Goal: Information Seeking & Learning: Learn about a topic

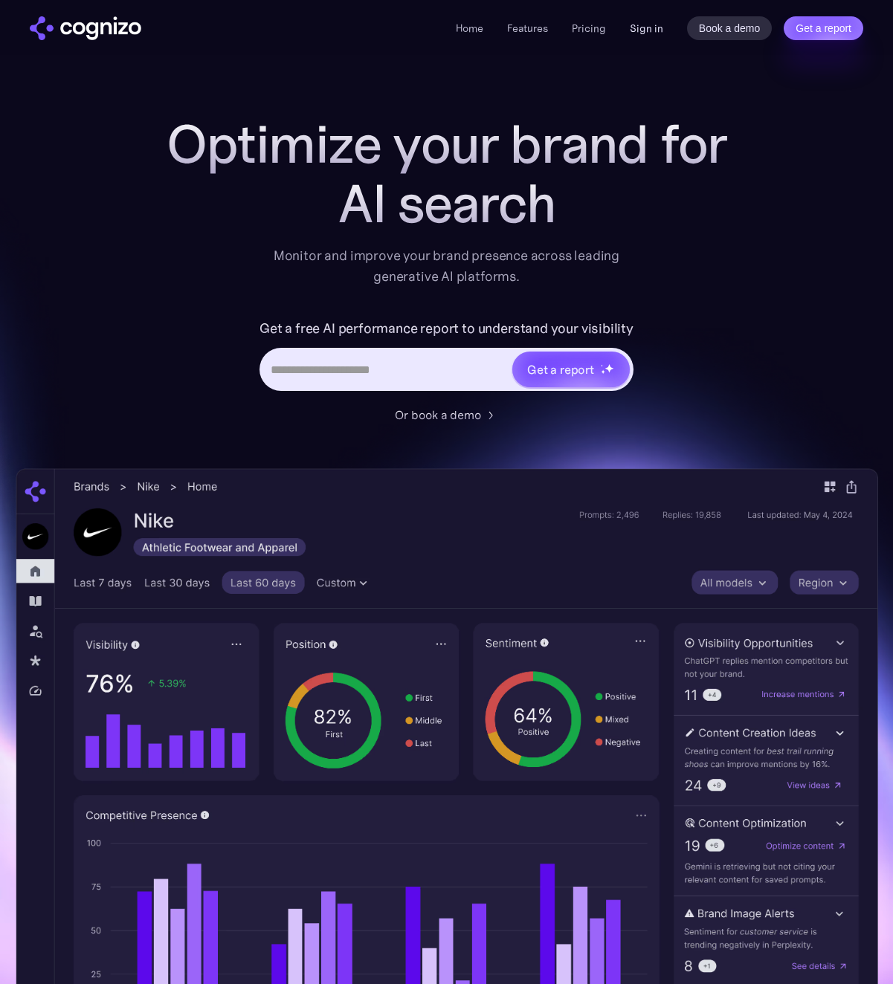
click at [638, 31] on link "Sign in" at bounding box center [646, 28] width 33 height 18
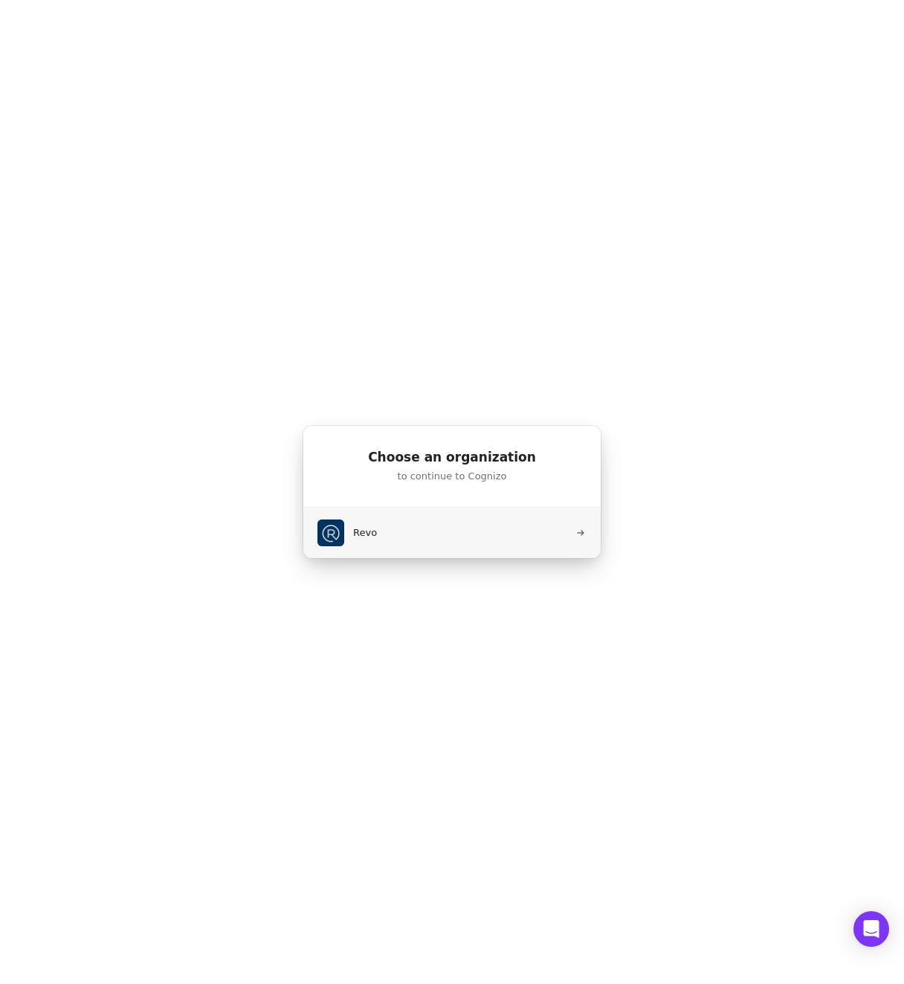
click at [413, 537] on button "Revo" at bounding box center [452, 533] width 299 height 51
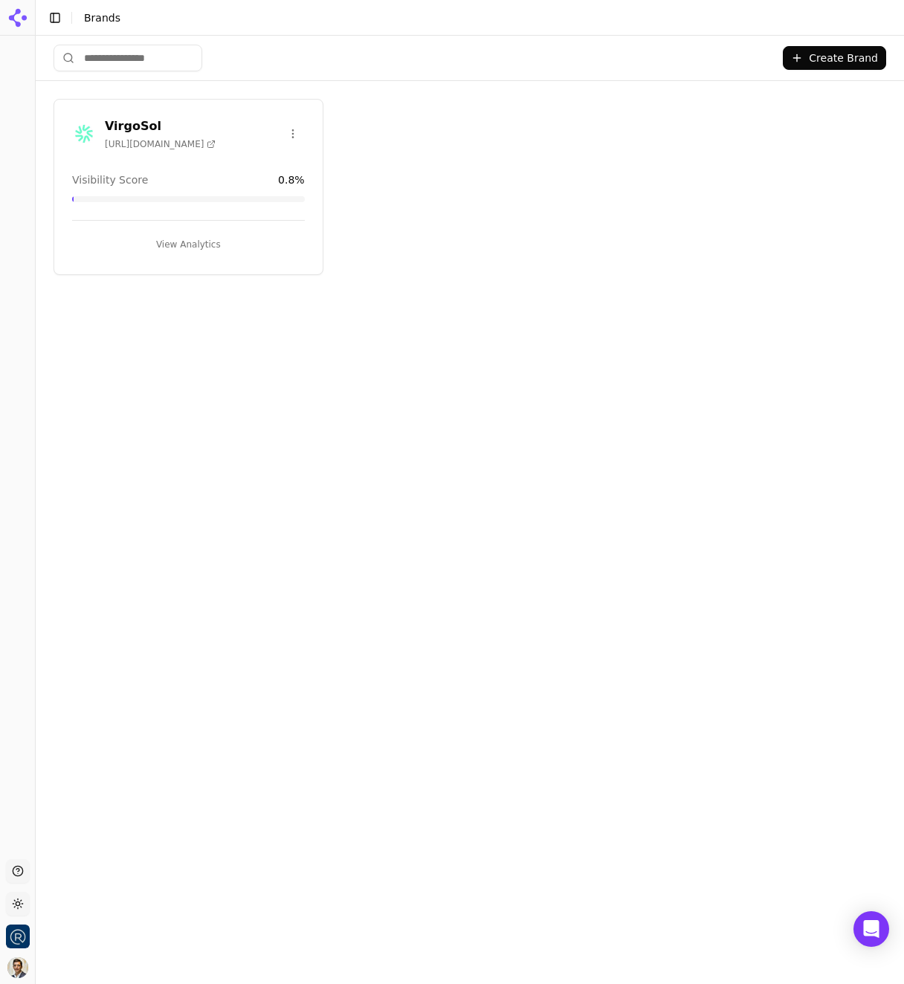
click at [238, 126] on div "VirgoSol [URL][DOMAIN_NAME]" at bounding box center [188, 133] width 233 height 33
click at [187, 245] on button "View Analytics" at bounding box center [188, 245] width 233 height 24
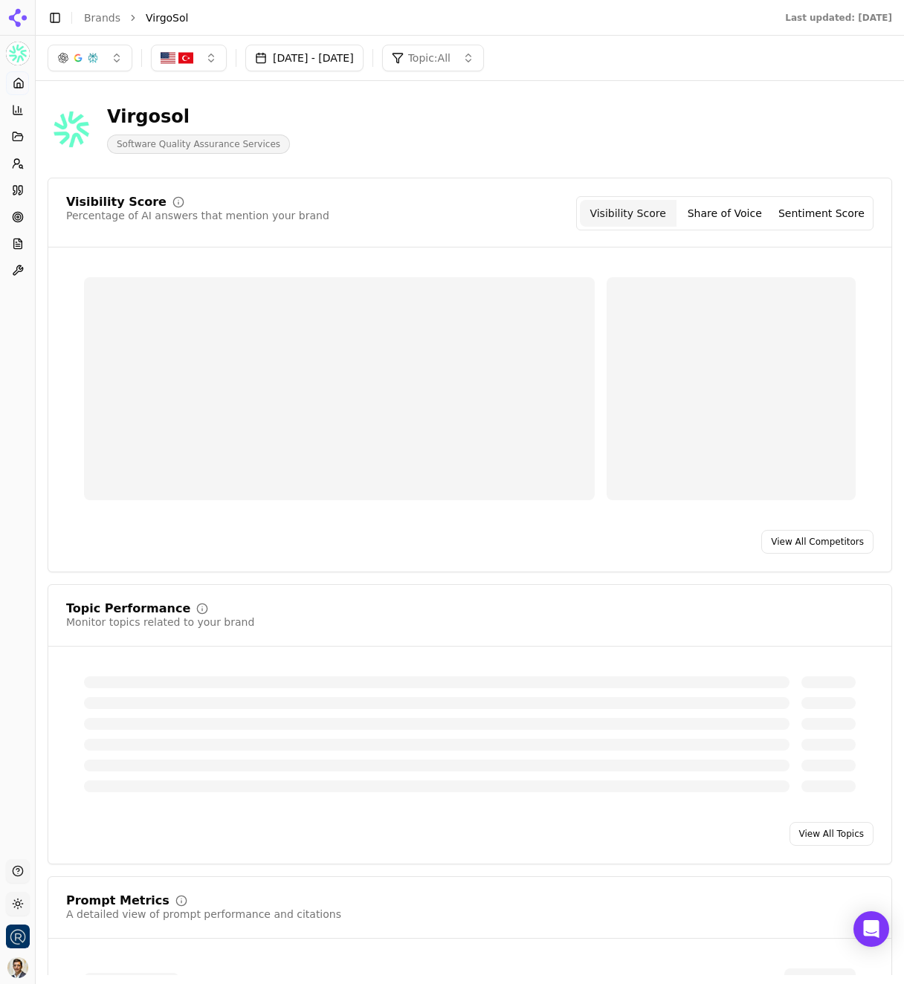
click at [16, 18] on icon at bounding box center [18, 18] width 24 height 24
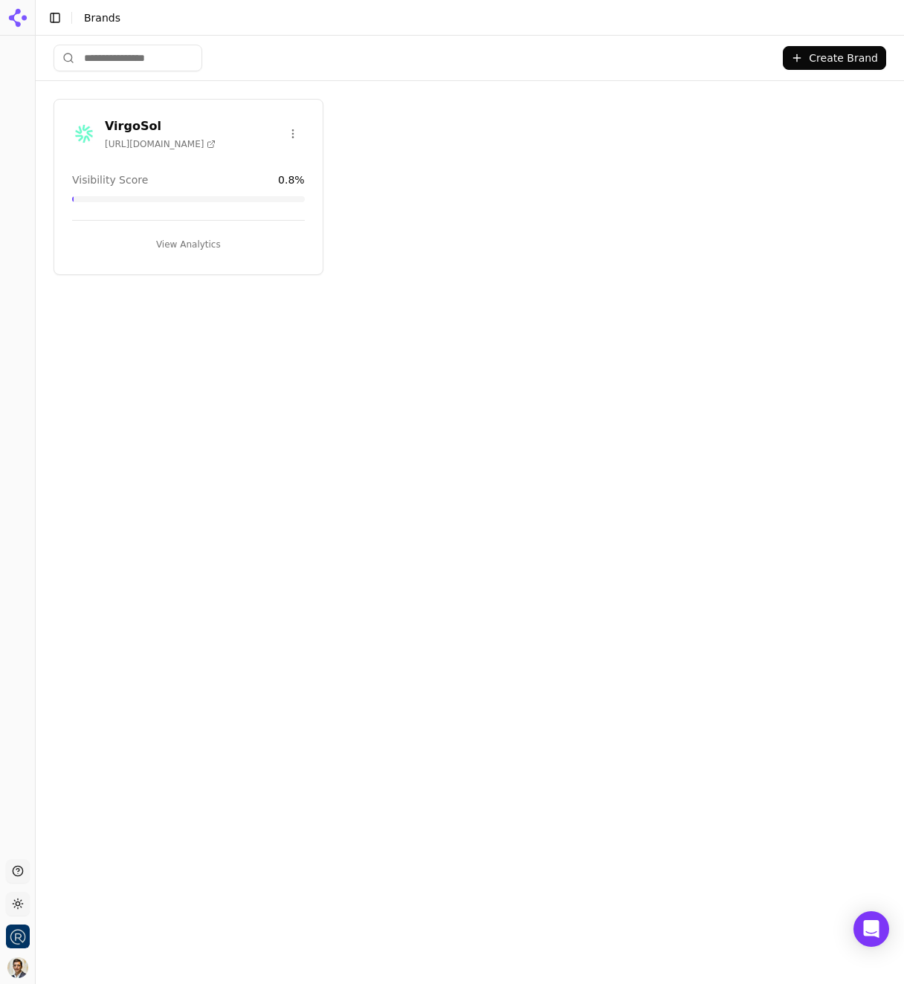
click at [22, 182] on div at bounding box center [17, 448] width 35 height 812
click at [32, 843] on button "Toggle Sidebar" at bounding box center [35, 492] width 12 height 984
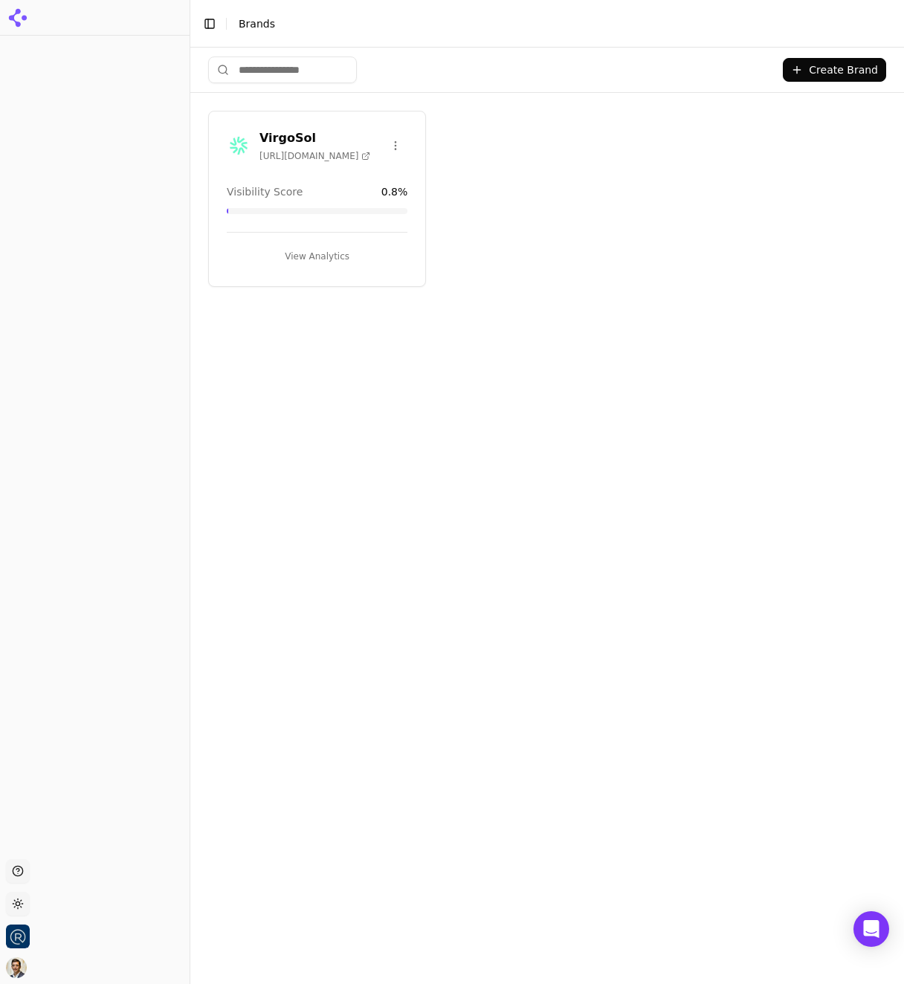
click at [24, 900] on html "Support Toggle theme Revo Toggle Sidebar Brands Create Brand VirgoSol [URL][DOM…" at bounding box center [452, 492] width 904 height 984
click at [22, 849] on div "Dark" at bounding box center [54, 850] width 88 height 24
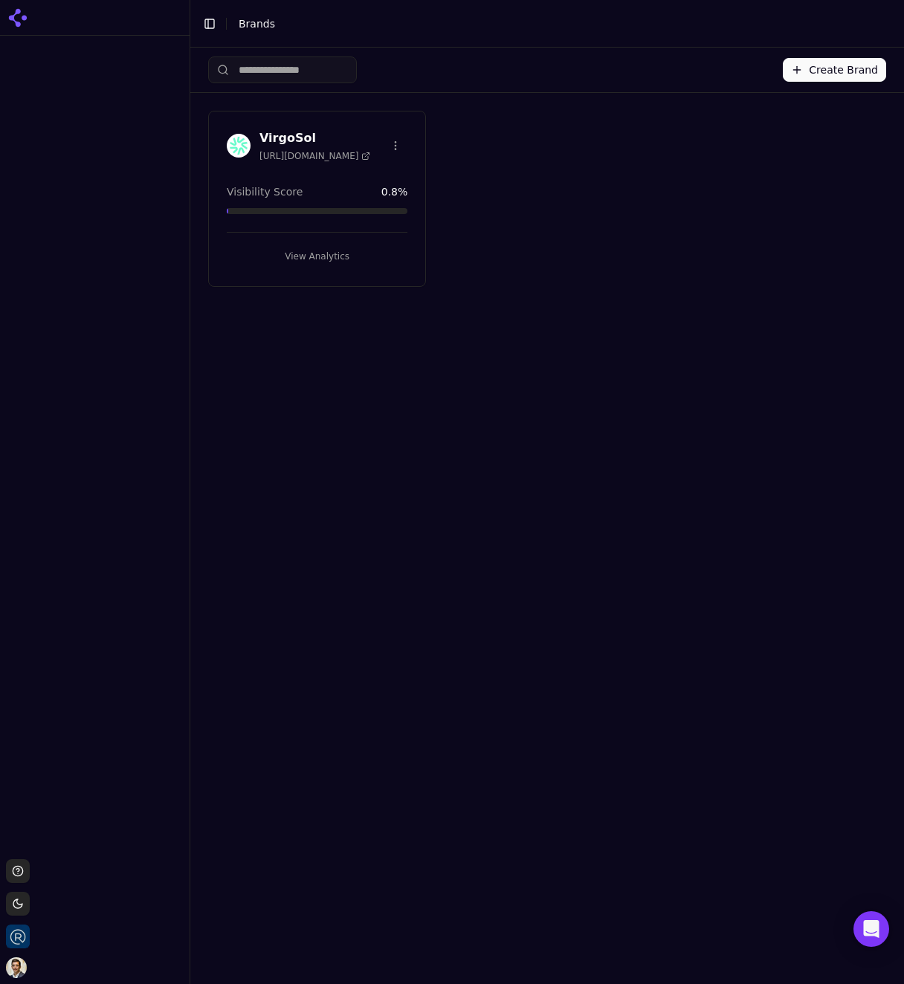
click at [24, 910] on html "Support Toggle theme Revo Toggle Sidebar Brands Create Brand VirgoSol [URL][DOM…" at bounding box center [452, 492] width 904 height 984
click at [32, 827] on div "Light" at bounding box center [54, 826] width 88 height 24
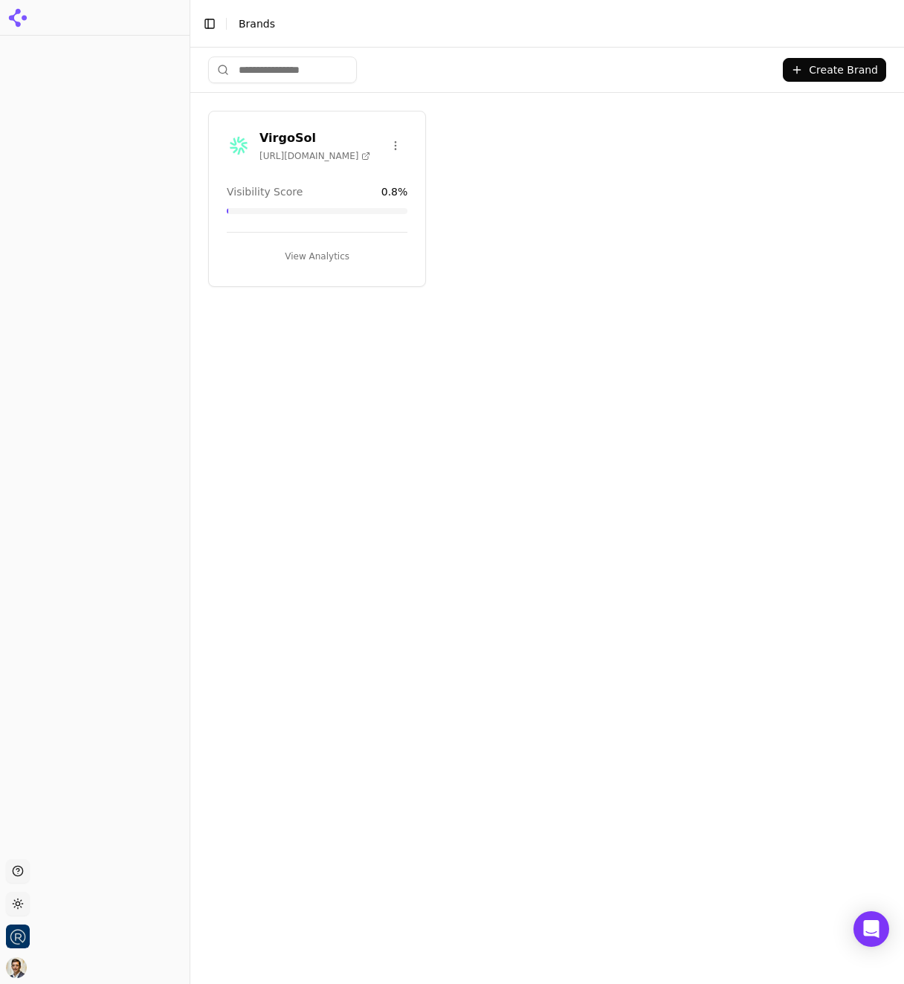
click at [103, 441] on div at bounding box center [95, 448] width 190 height 812
click at [304, 143] on h3 "VirgoSol" at bounding box center [314, 138] width 111 height 18
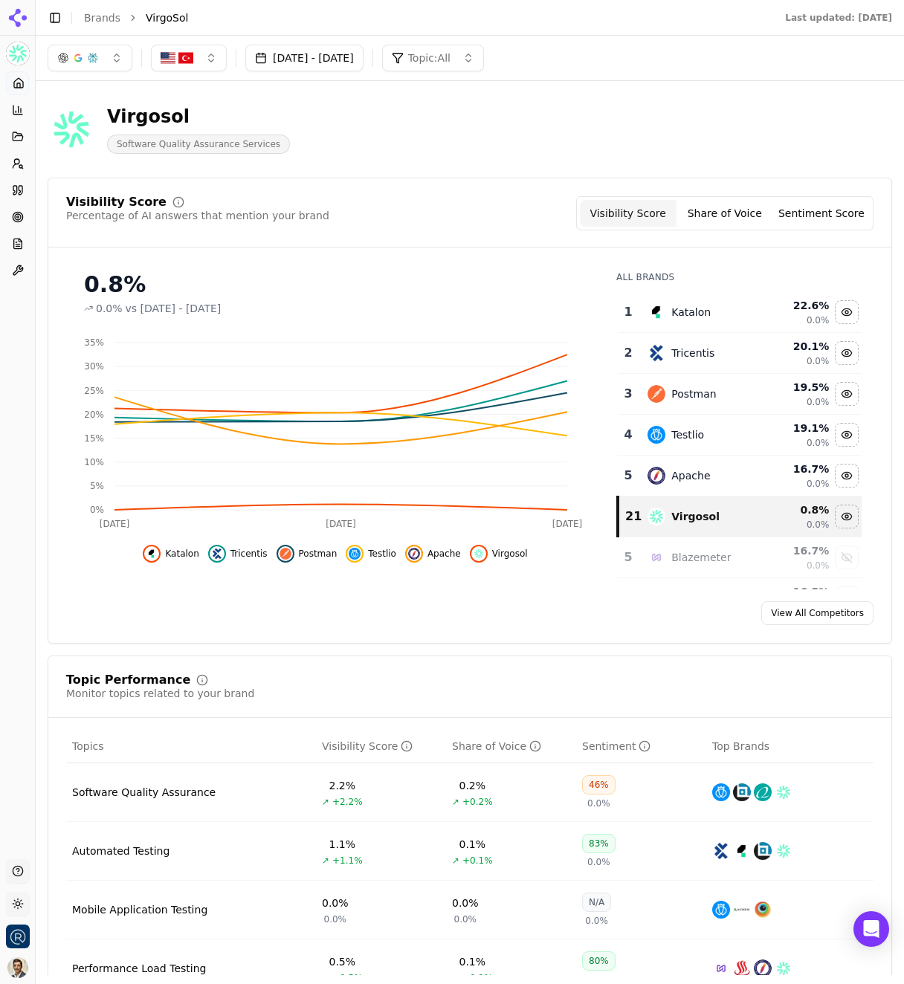
click at [10, 752] on div "Platform Home Competition Topics Prompts Citations Optimize Reports Toolbox" at bounding box center [17, 459] width 35 height 788
click at [25, 745] on div "Platform Home Competition Topics Prompts Citations Optimize Reports Toolbox" at bounding box center [17, 459] width 35 height 788
click at [33, 738] on button "Toggle Sidebar" at bounding box center [35, 492] width 12 height 984
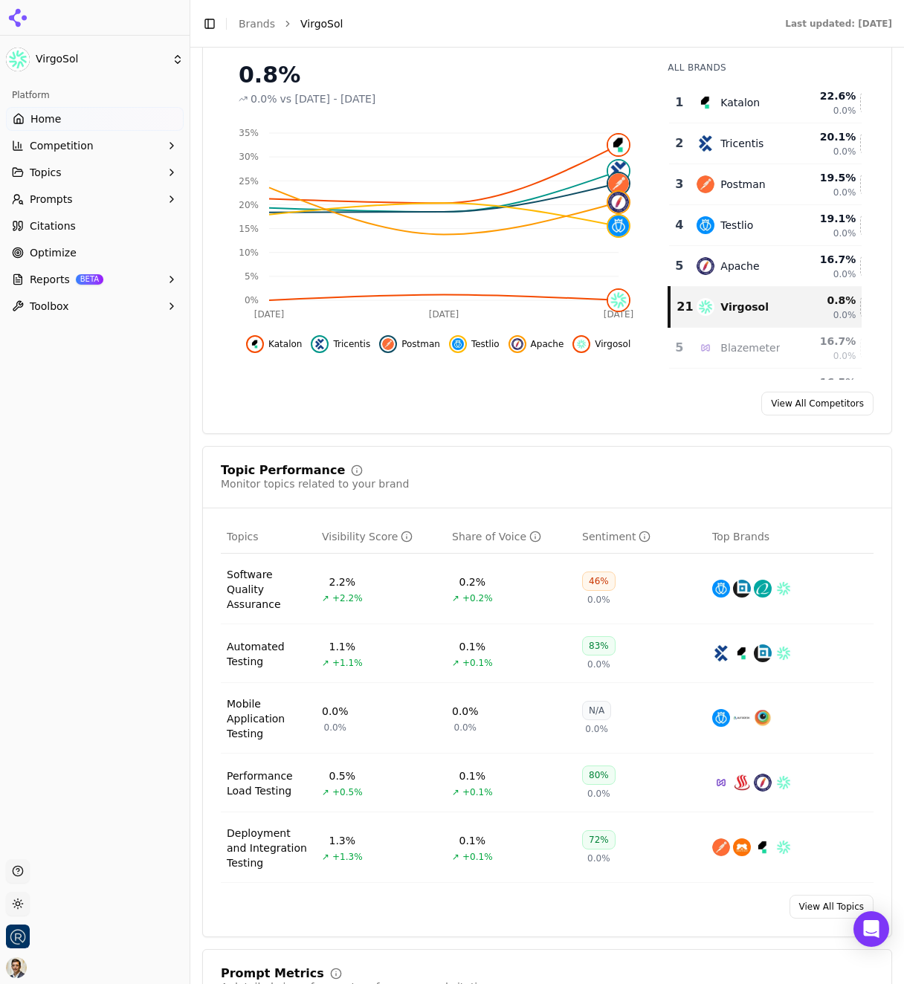
scroll to position [230, 0]
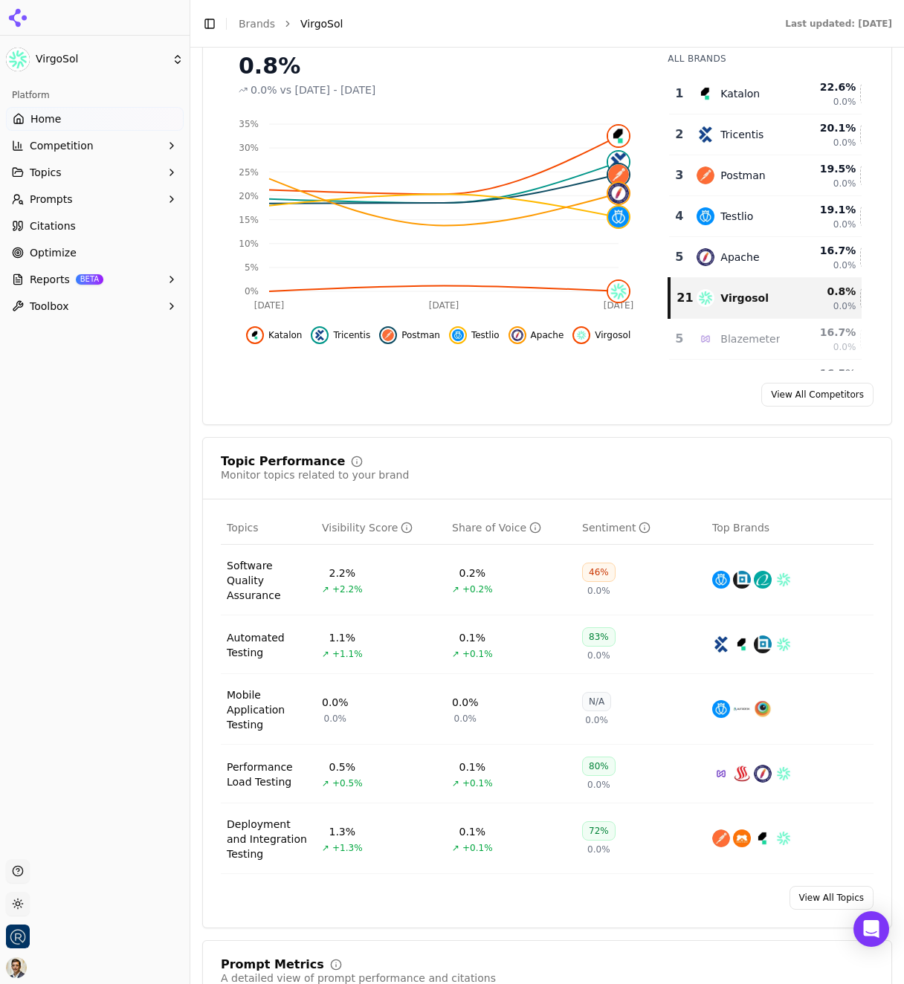
click at [276, 585] on div "Software Quality Assurance" at bounding box center [268, 580] width 83 height 45
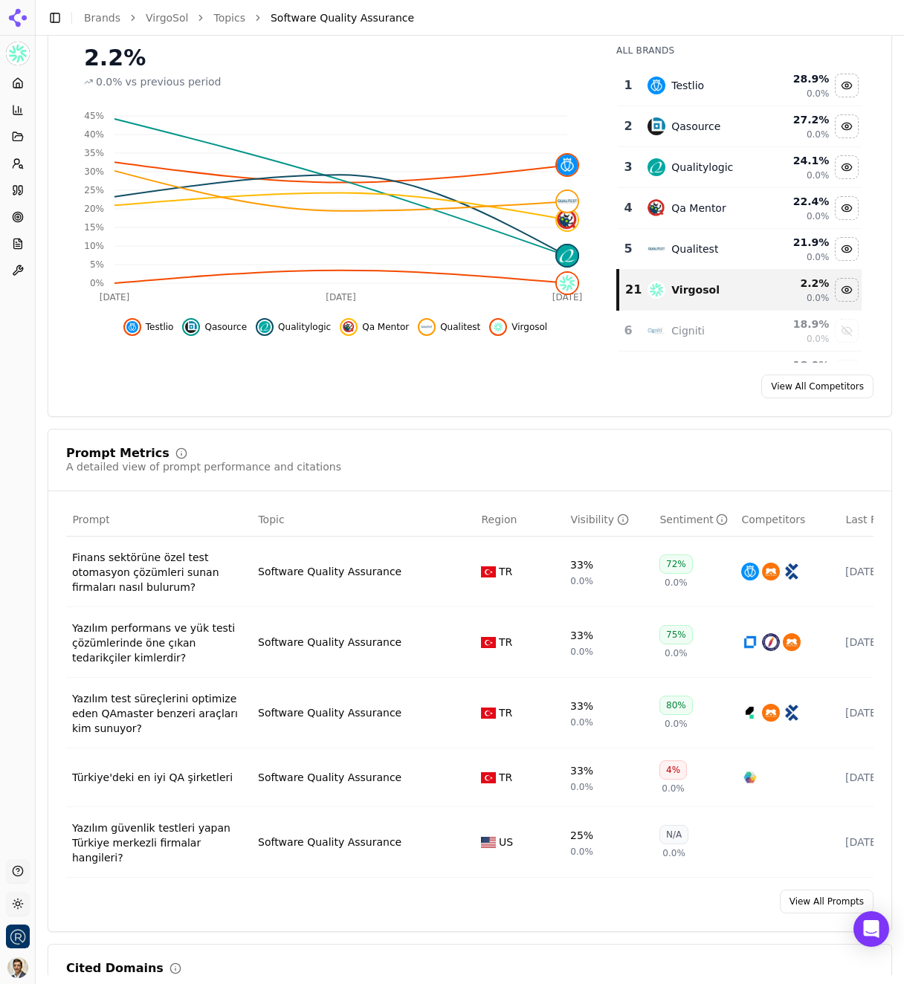
scroll to position [303, 0]
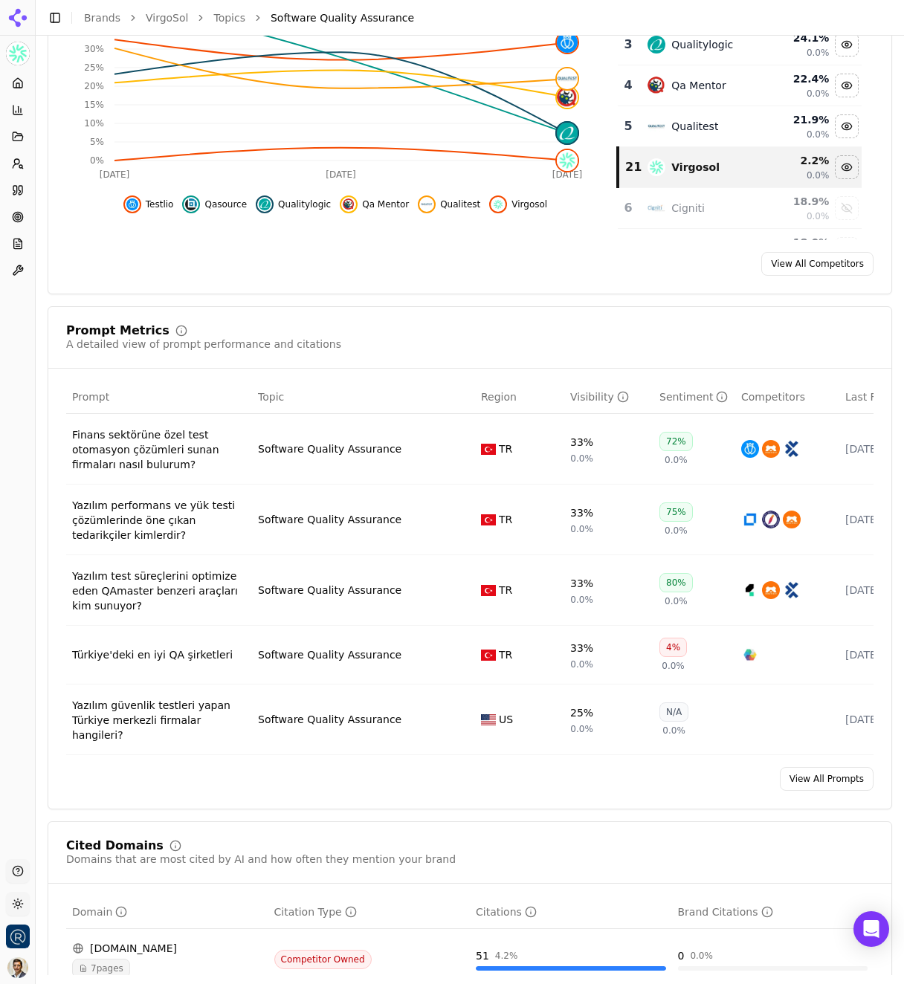
click at [816, 783] on link "View All Prompts" at bounding box center [827, 779] width 94 height 24
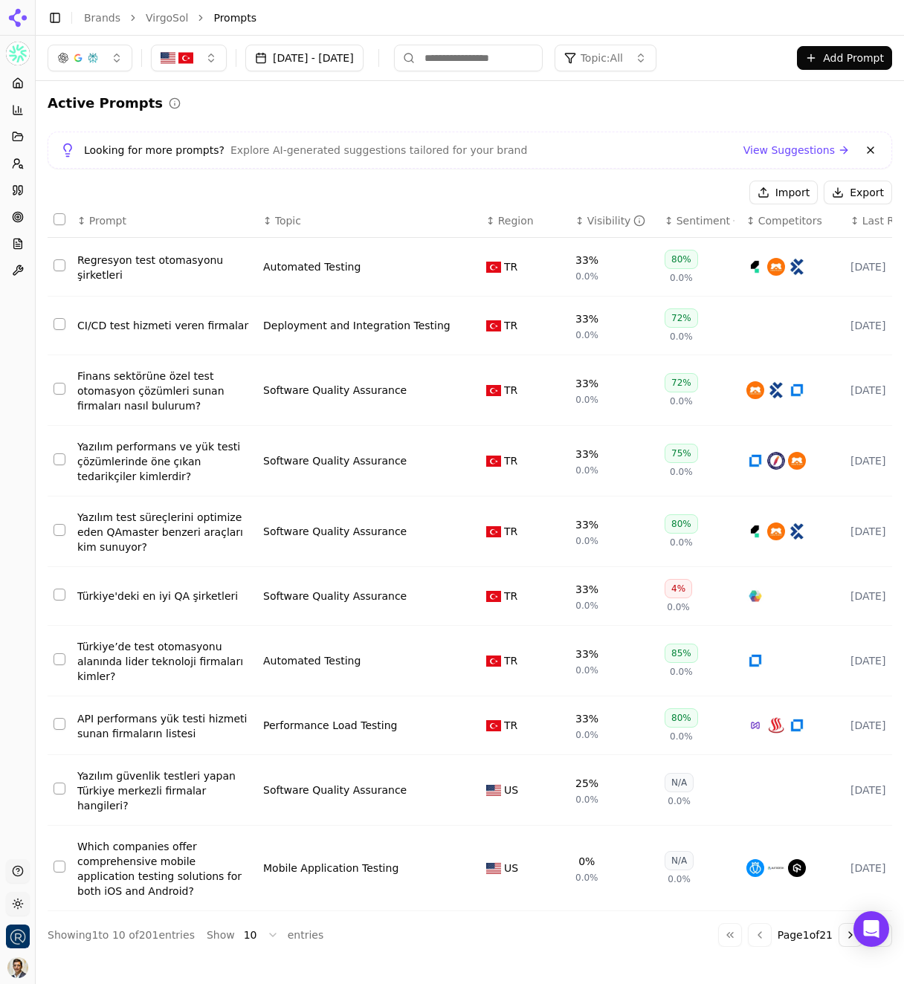
click at [253, 929] on div "↕ Prompt ↕ Topic ↕ Region ↕ Visibility ↕ Sentiment ↕ Competitors ↕ Last Run Reg…" at bounding box center [470, 575] width 845 height 743
click at [256, 943] on html "VirgoSol Platform Home Competition Topics Prompts Citations Optimize Reports To…" at bounding box center [452, 492] width 904 height 984
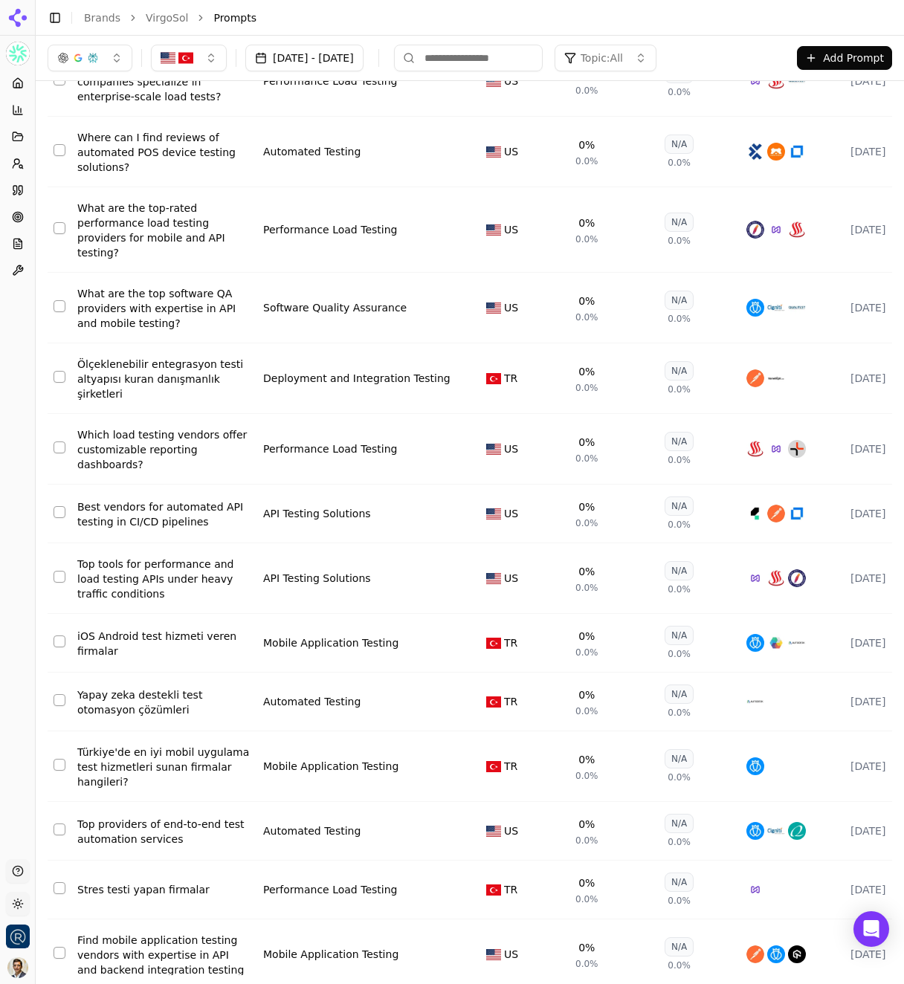
scroll to position [1084, 0]
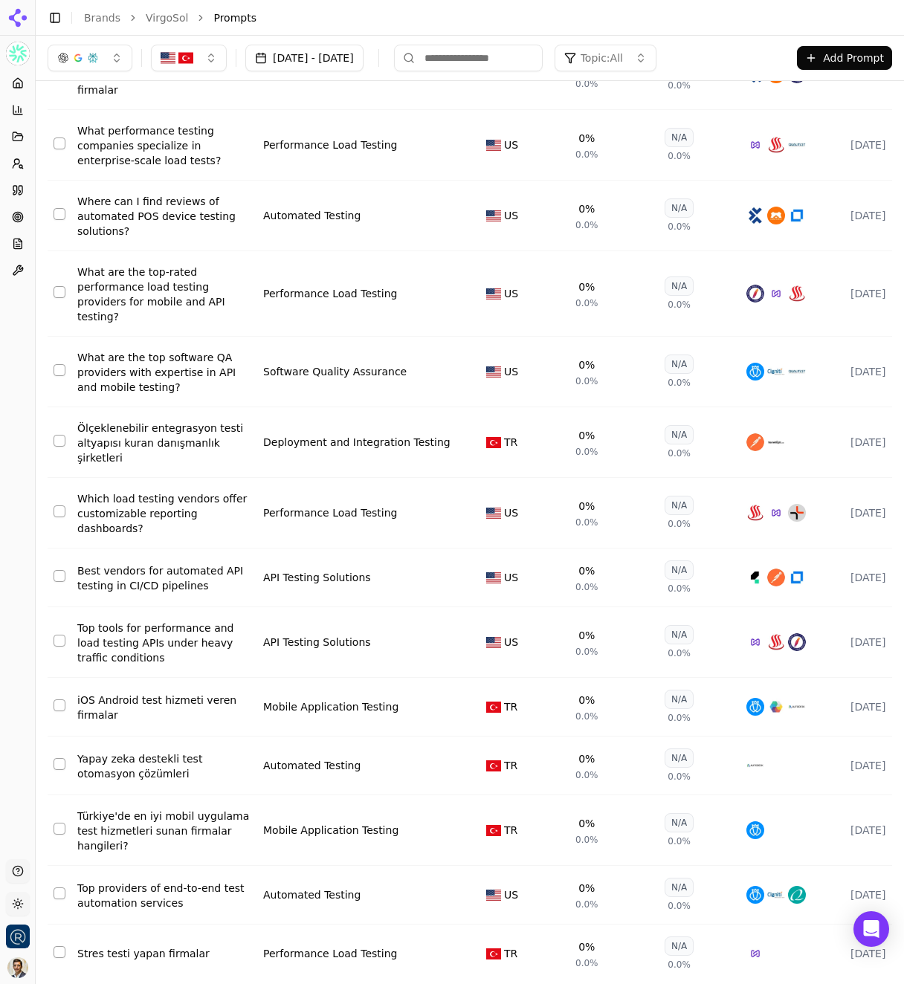
click at [133, 265] on div "What are the top-rated performance load testing providers for mobile and API te…" at bounding box center [164, 294] width 174 height 59
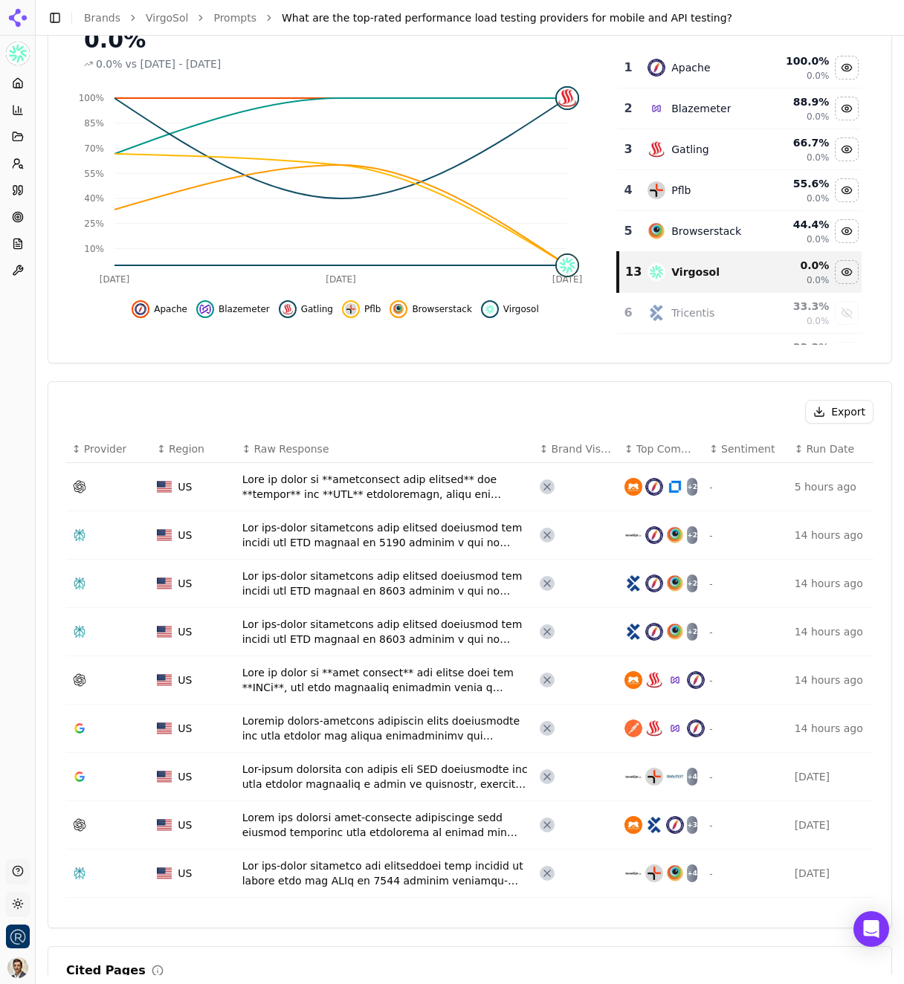
scroll to position [233, 0]
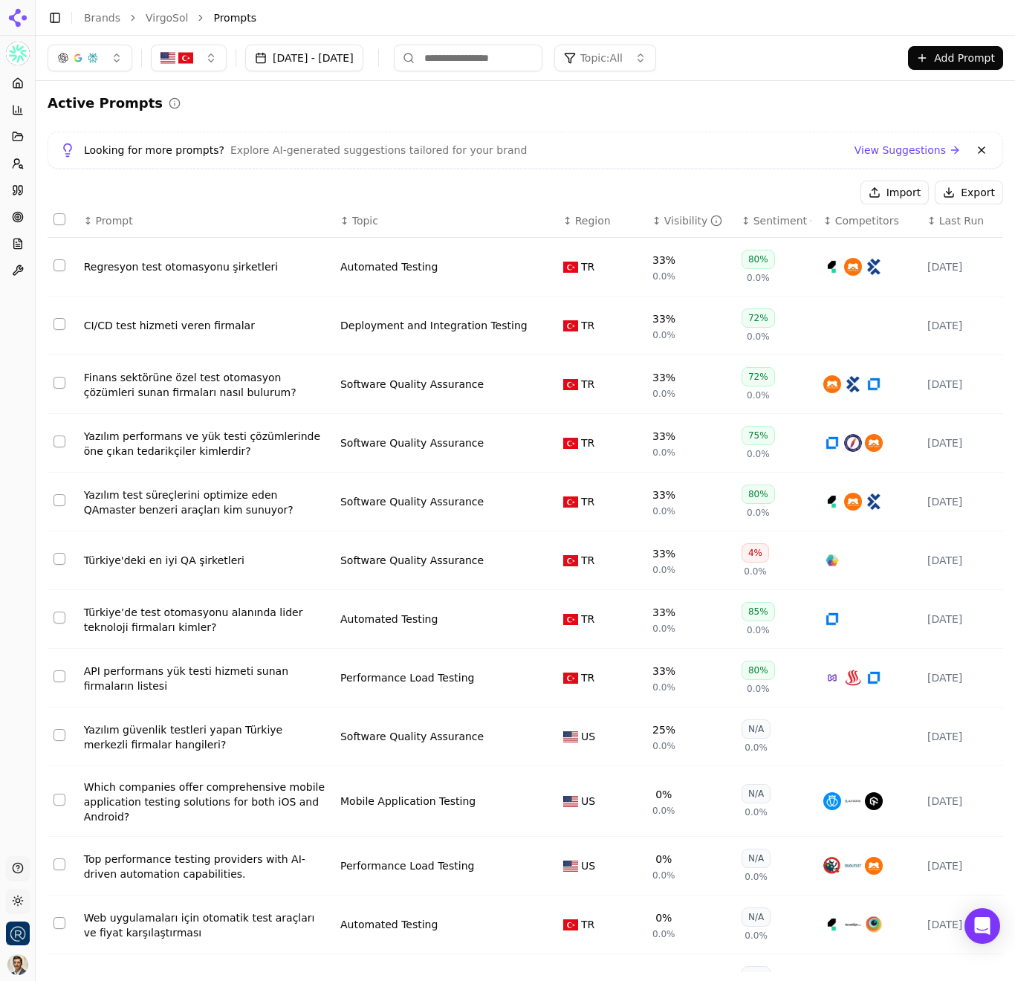
click at [210, 60] on button "button" at bounding box center [189, 58] width 76 height 27
click at [221, 149] on div "Turkiye" at bounding box center [255, 141] width 201 height 24
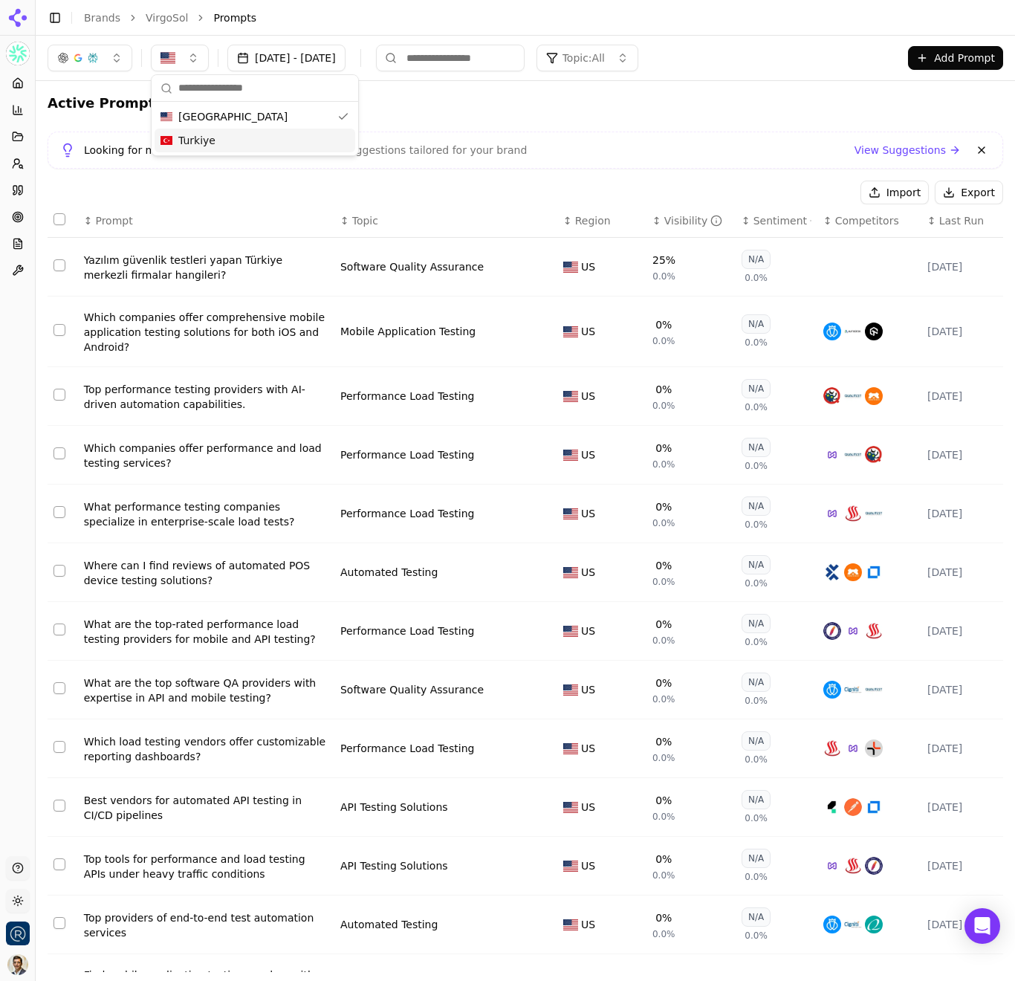
click at [147, 262] on div "Yazılım güvenlik testleri yapan Türkiye merkezli firmalar hangileri?" at bounding box center [206, 268] width 245 height 30
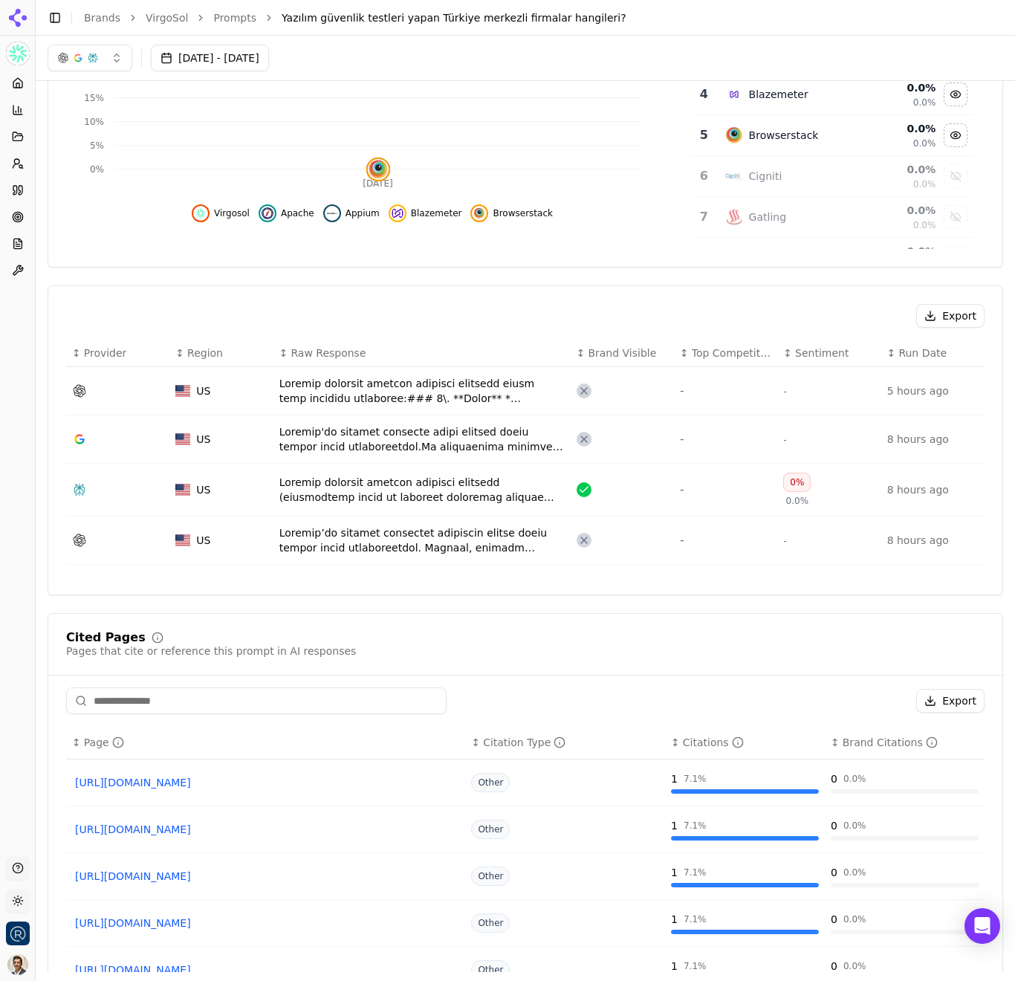
scroll to position [309, 0]
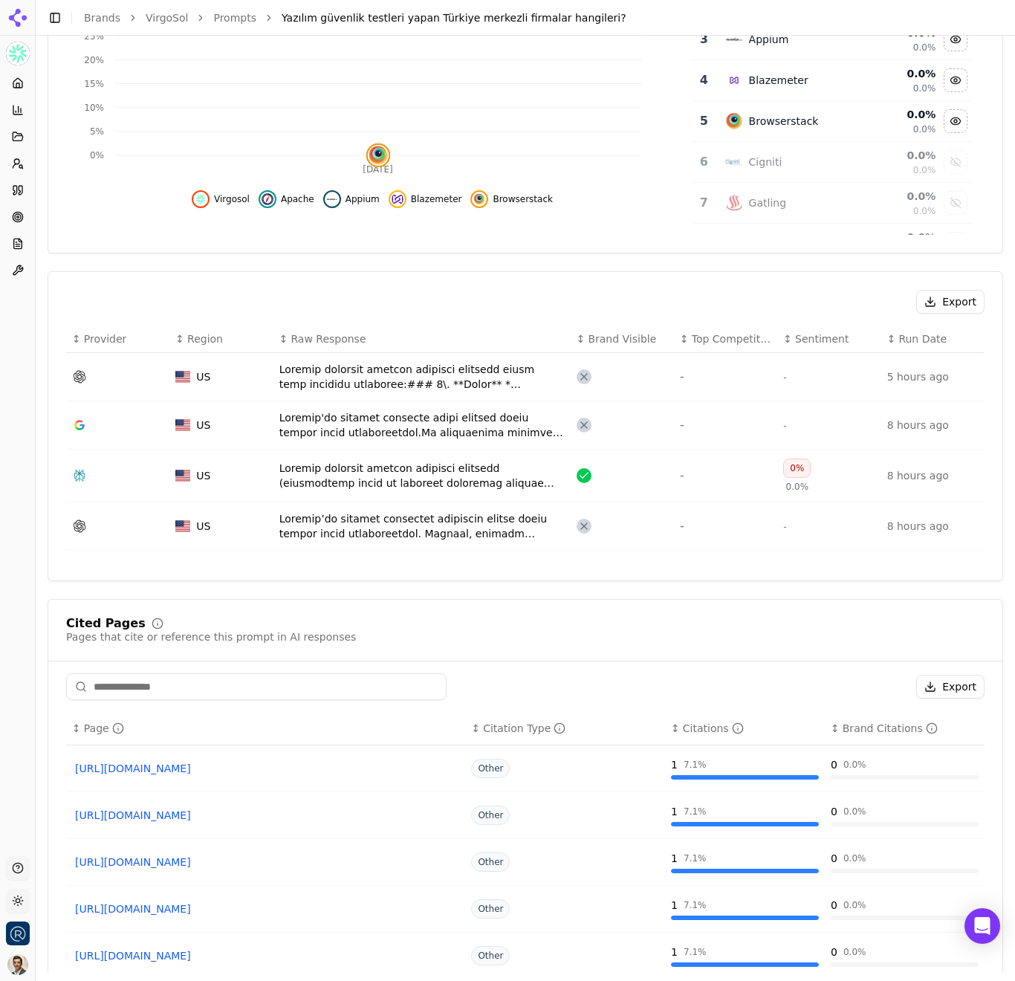
click at [502, 367] on div "Data table" at bounding box center [422, 377] width 285 height 30
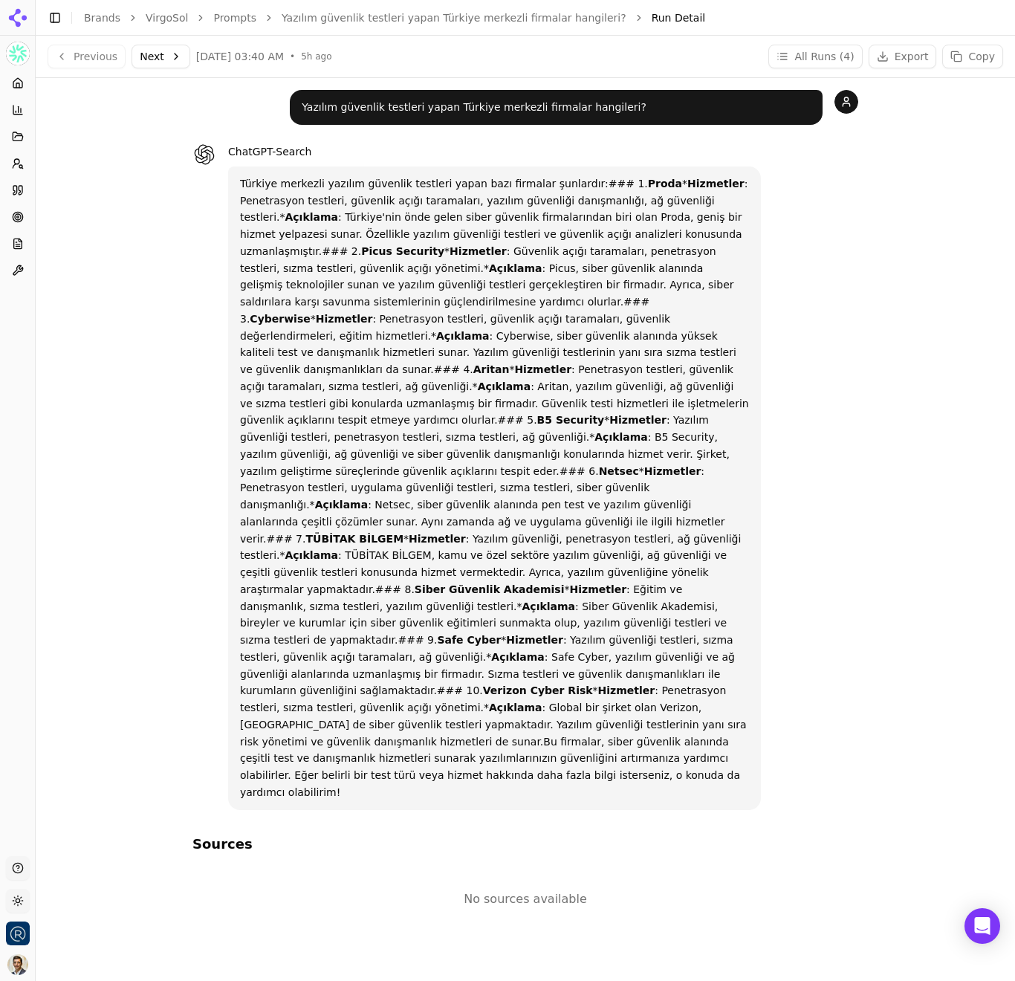
click at [843, 61] on button "All Runs ( 4 )" at bounding box center [816, 57] width 94 height 24
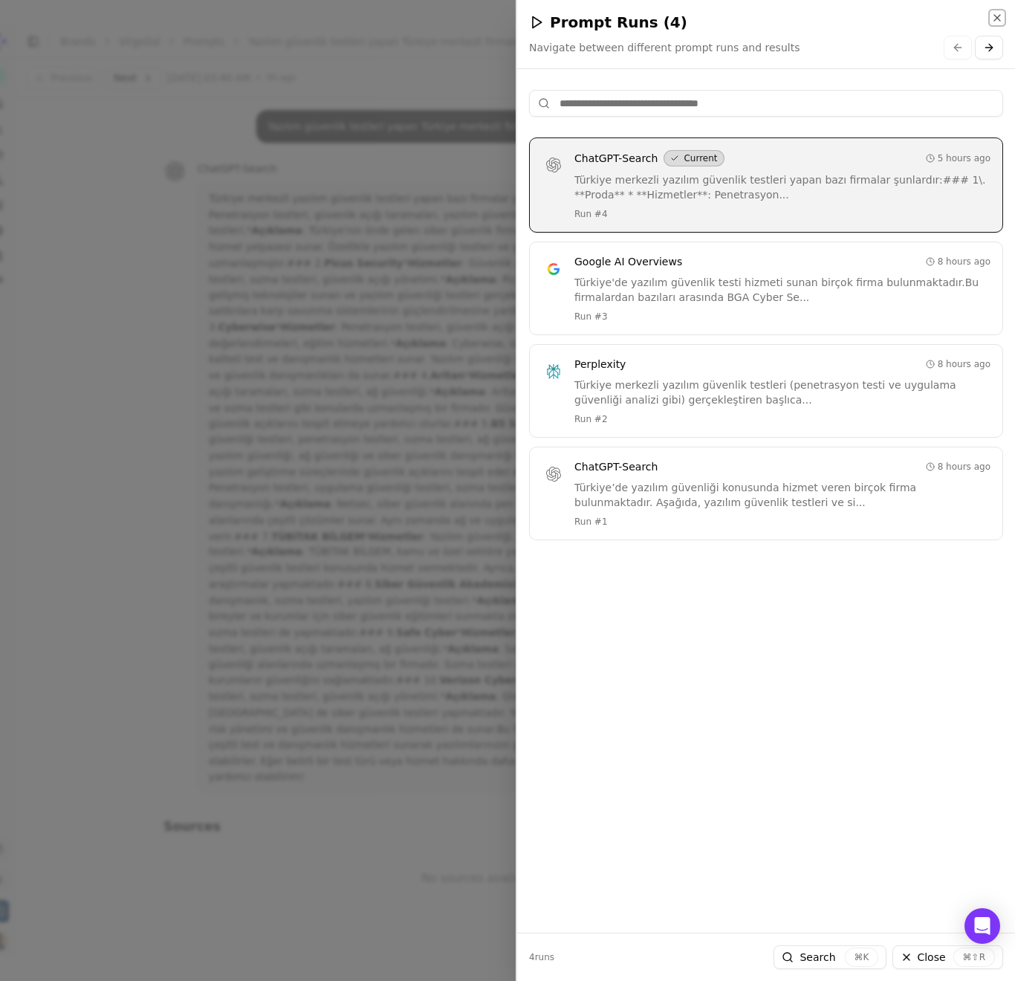
click at [903, 13] on icon "button" at bounding box center [998, 18] width 12 height 12
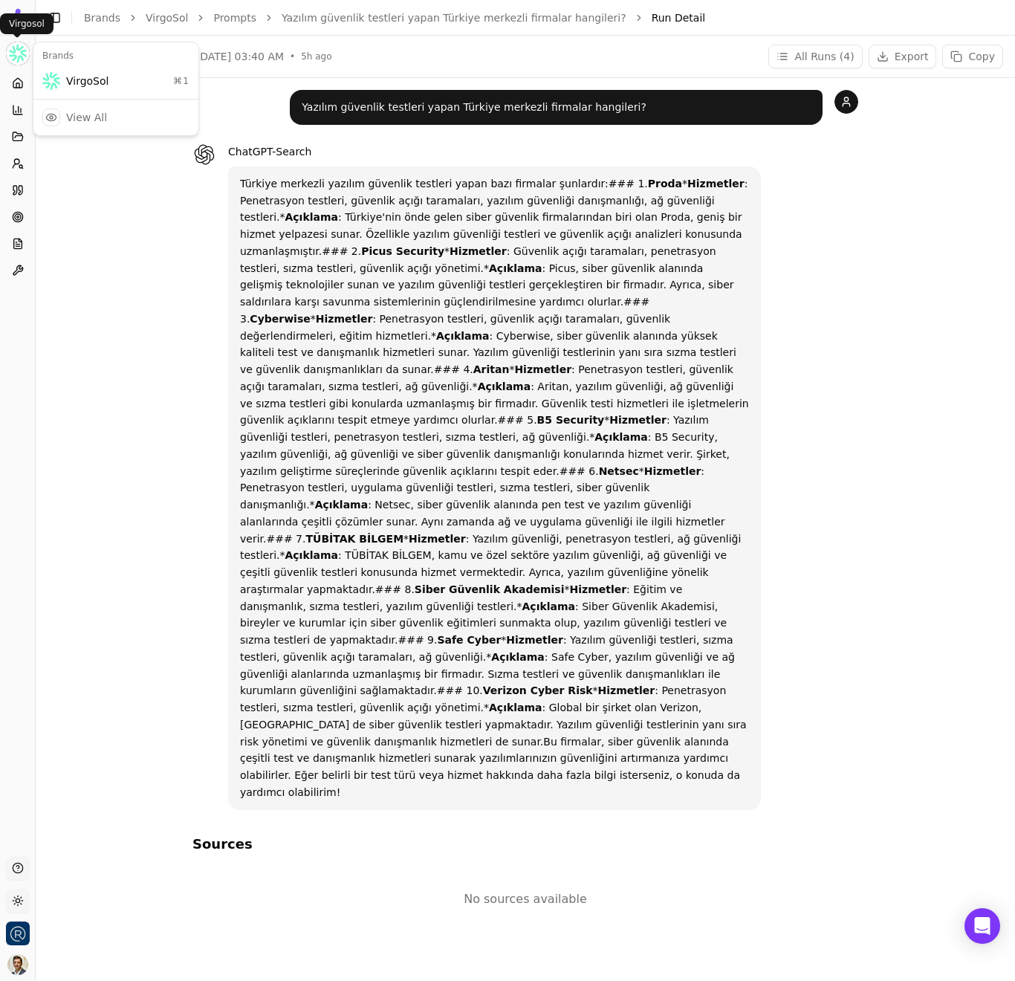
click at [18, 58] on html "VirgoSol Platform Home Competition Topics Prompts Citations Optimize Reports To…" at bounding box center [507, 490] width 1015 height 981
click at [98, 22] on html "VirgoSol Platform Home Competition Topics Prompts Citations Optimize Reports To…" at bounding box center [507, 490] width 1015 height 981
click at [154, 18] on link "VirgoSol" at bounding box center [167, 17] width 42 height 15
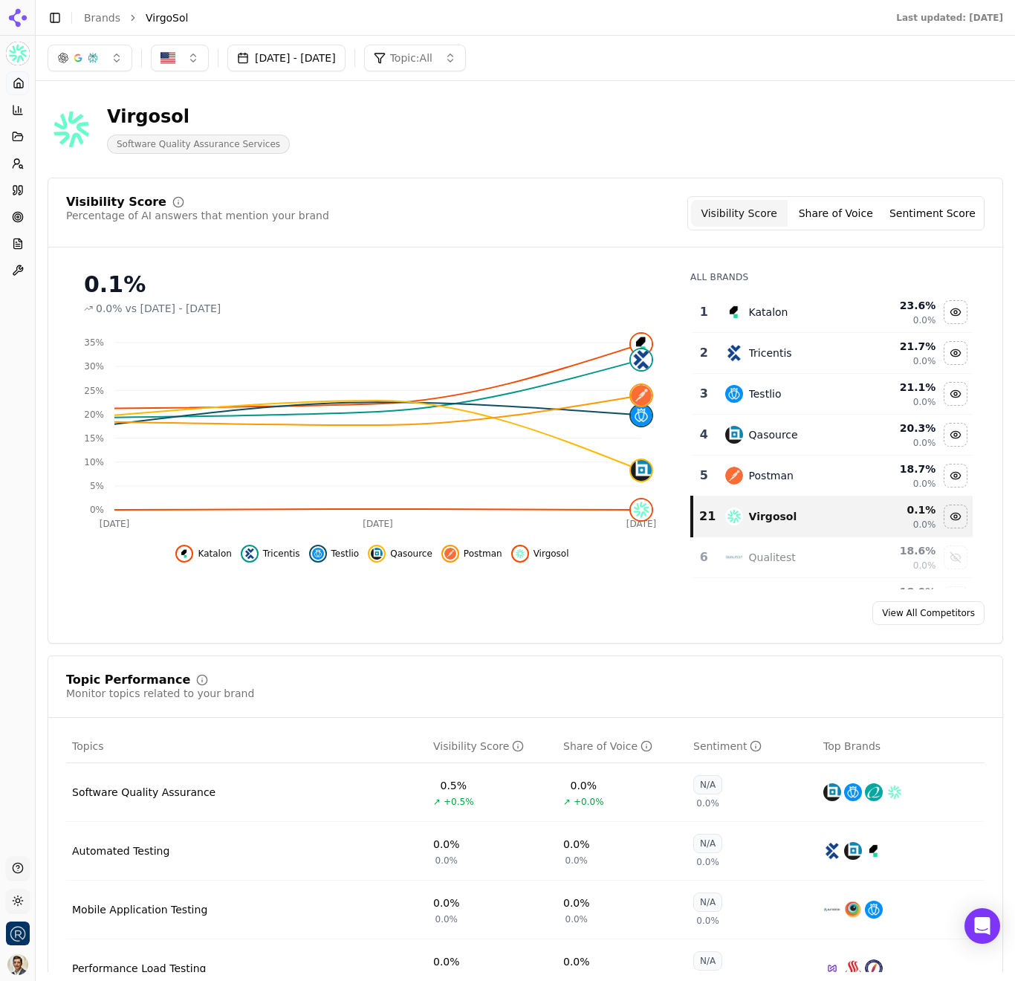
click at [90, 22] on link "Brands" at bounding box center [102, 18] width 36 height 12
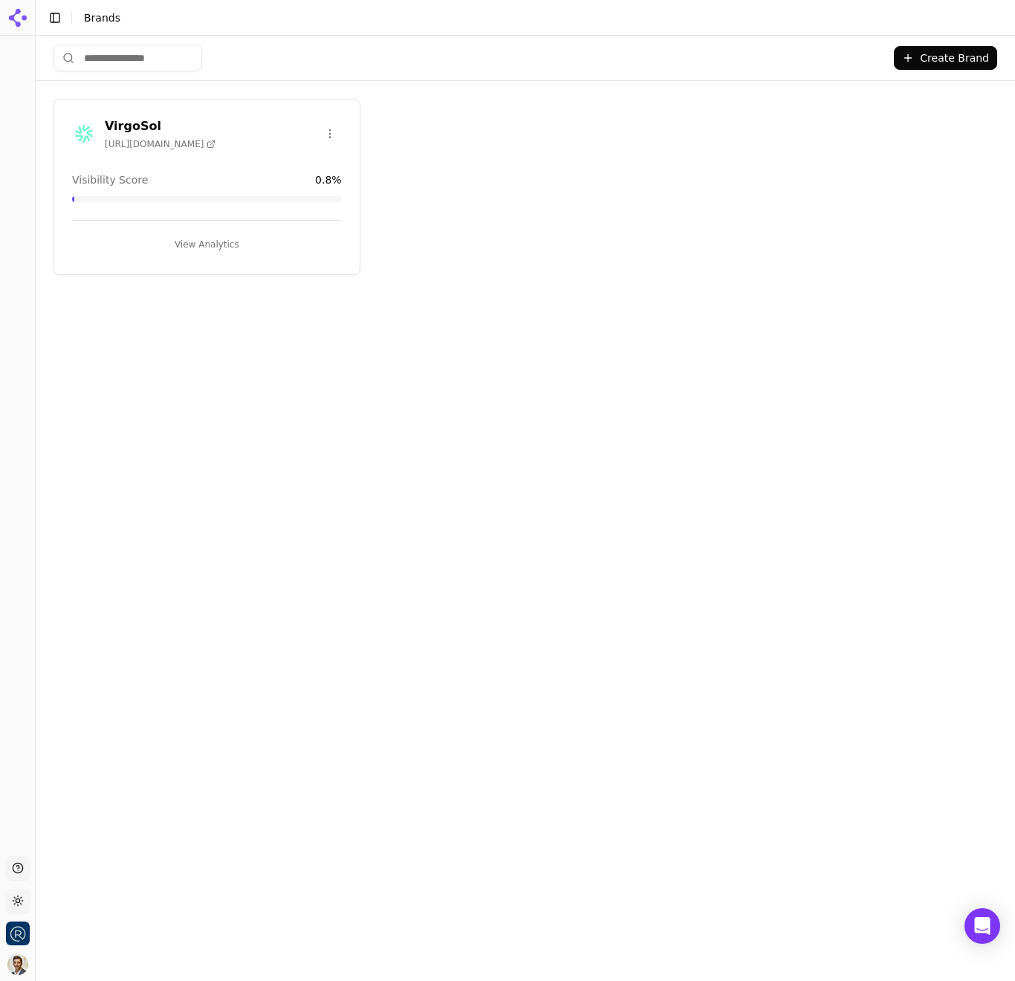
click at [903, 56] on button "Create Brand" at bounding box center [945, 58] width 103 height 24
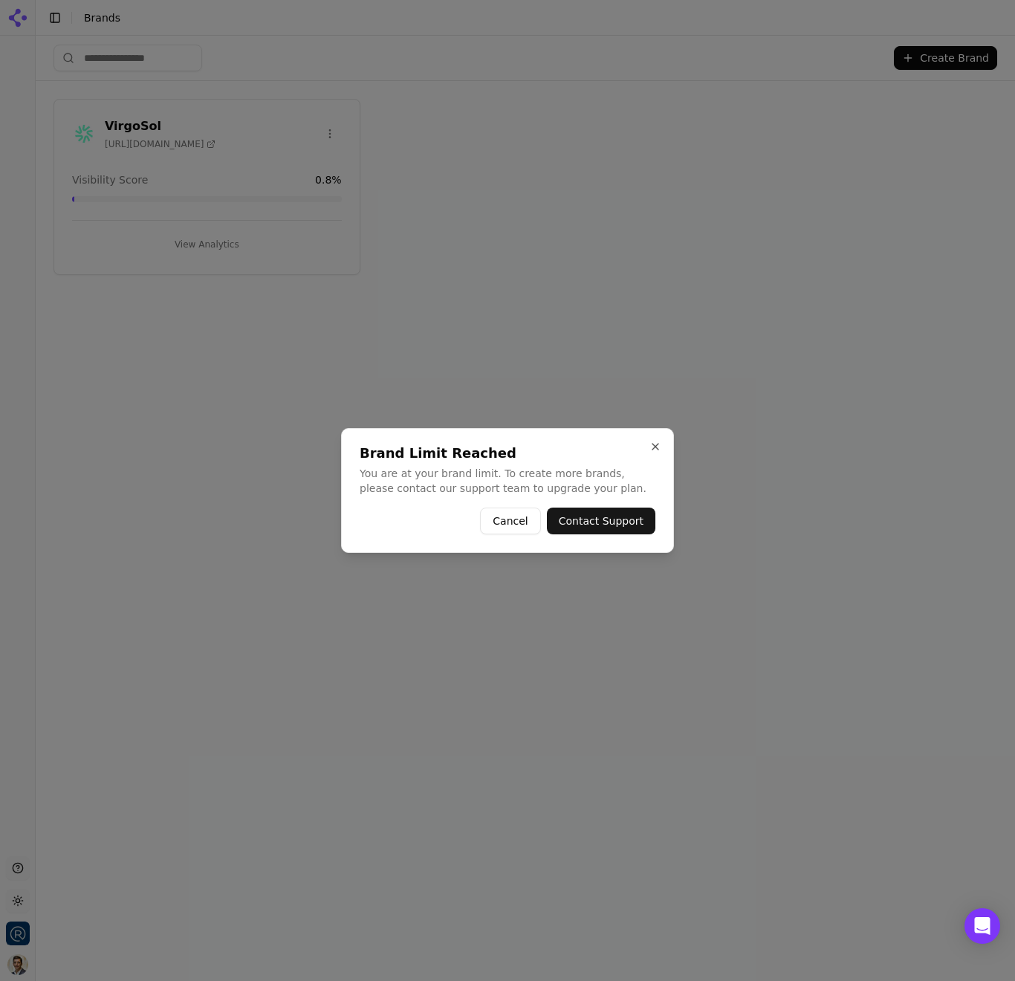
click at [509, 520] on button "Cancel" at bounding box center [510, 521] width 60 height 27
